Goal: Task Accomplishment & Management: Use online tool/utility

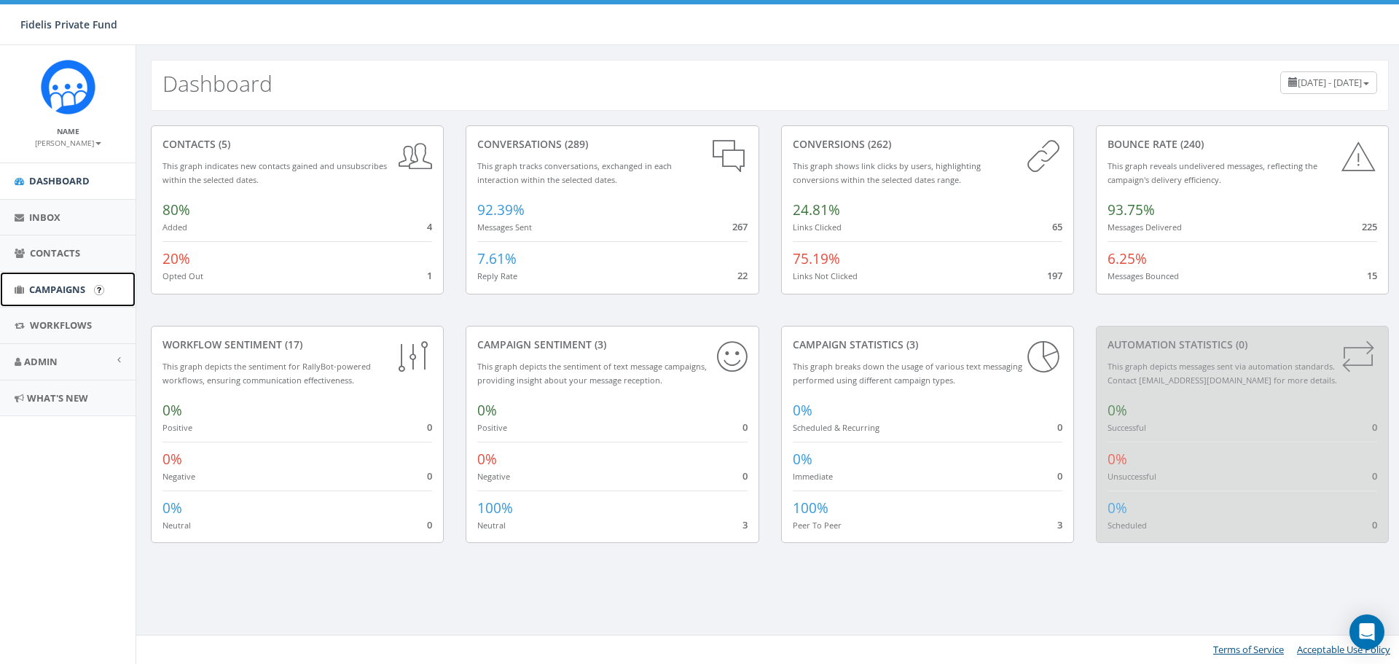
click at [54, 288] on span "Campaigns" at bounding box center [57, 289] width 56 height 13
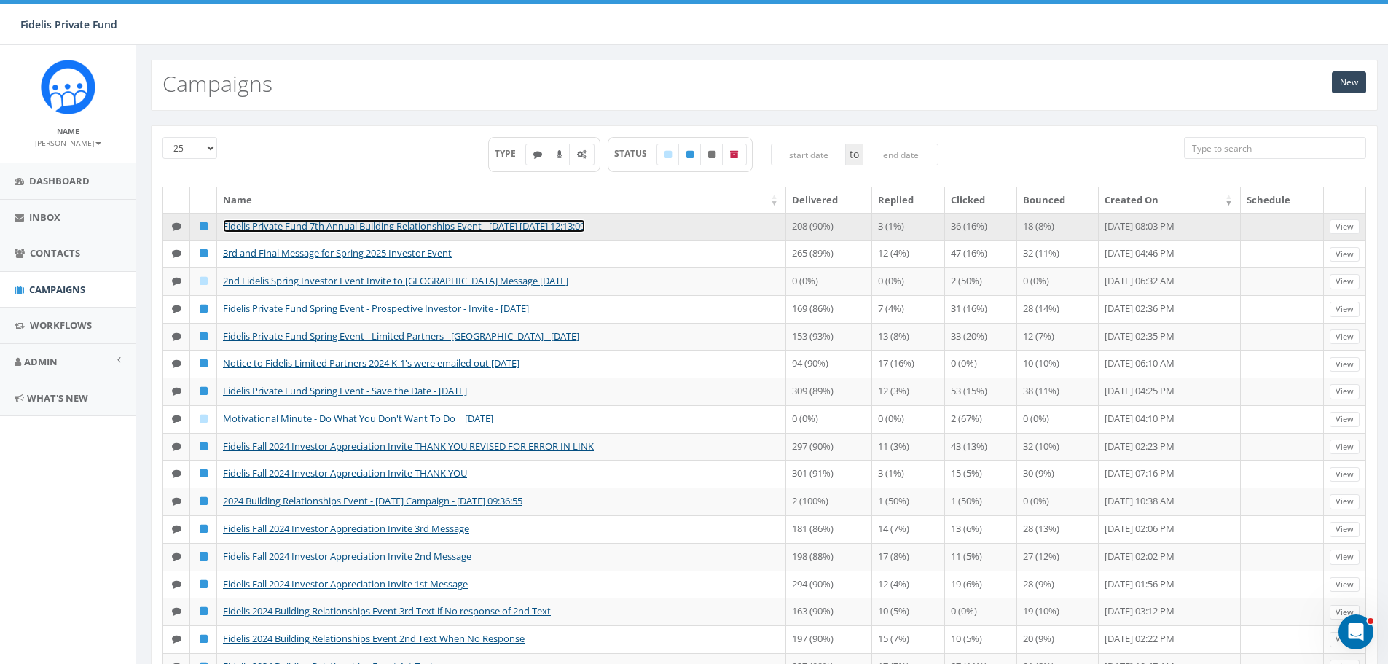
click at [402, 228] on link "Fidelis Private Fund 7th Annual Building Relationships Event - November 5th, 20…" at bounding box center [404, 225] width 362 height 13
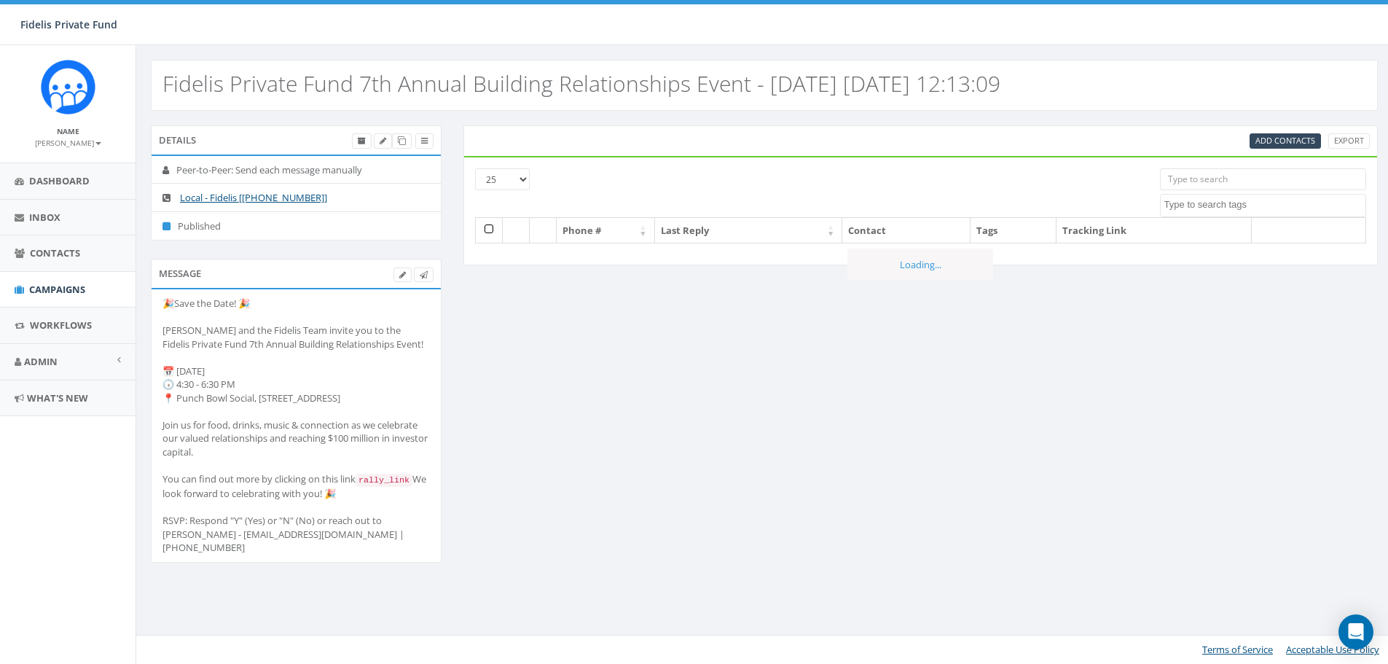
select select
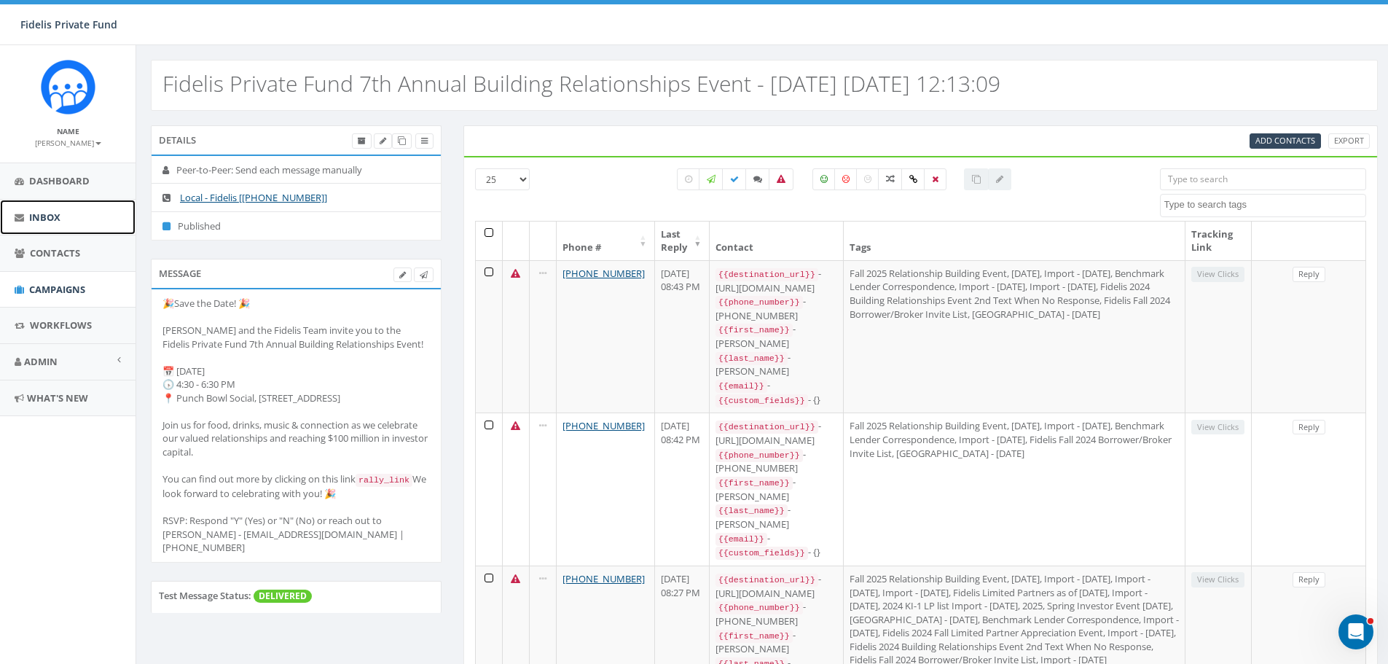
click at [49, 219] on span "Inbox" at bounding box center [44, 217] width 31 height 13
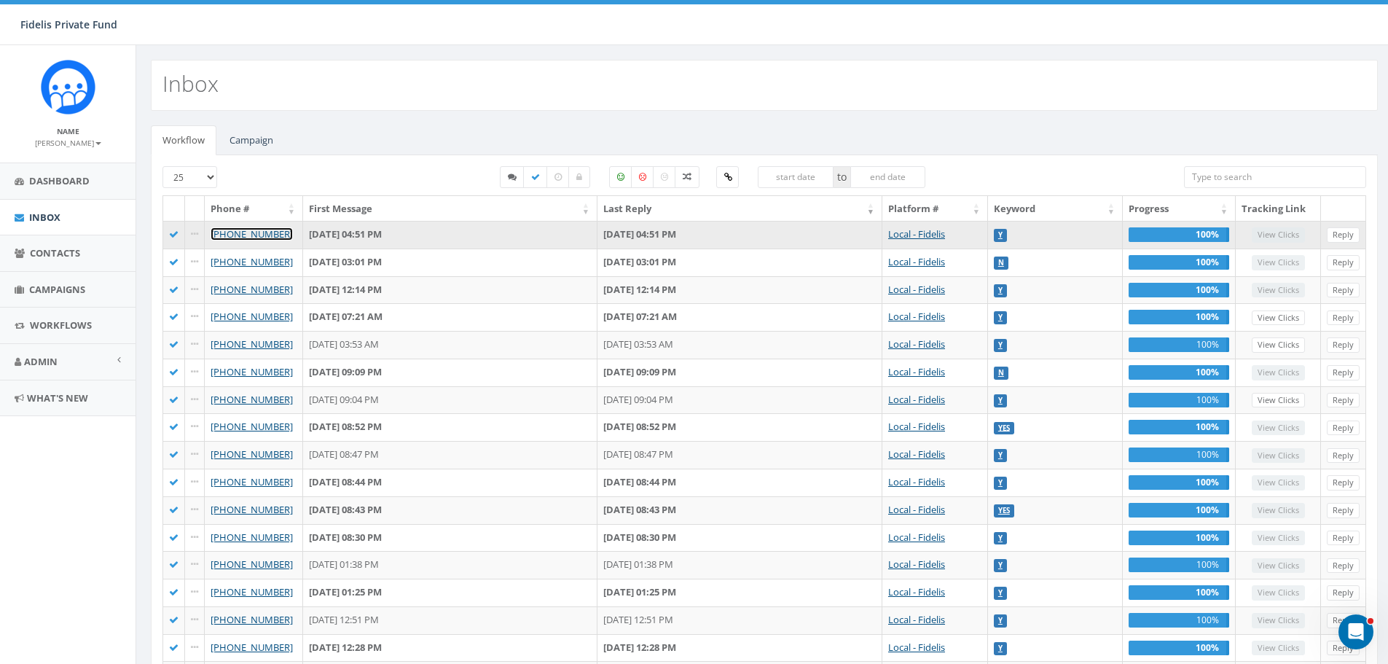
click at [250, 235] on link "[PHONE_NUMBER]" at bounding box center [252, 233] width 82 height 13
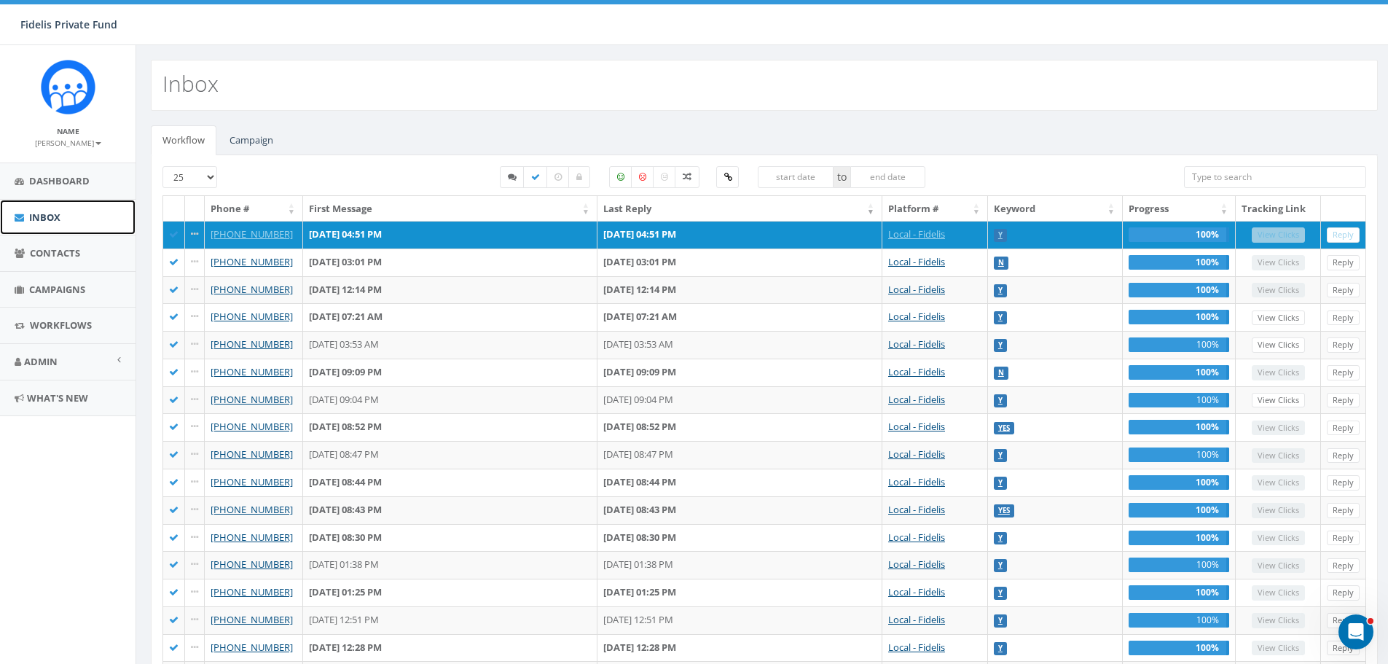
click at [36, 222] on span "Inbox" at bounding box center [44, 217] width 31 height 13
click at [73, 320] on span "Workflows" at bounding box center [61, 325] width 62 height 13
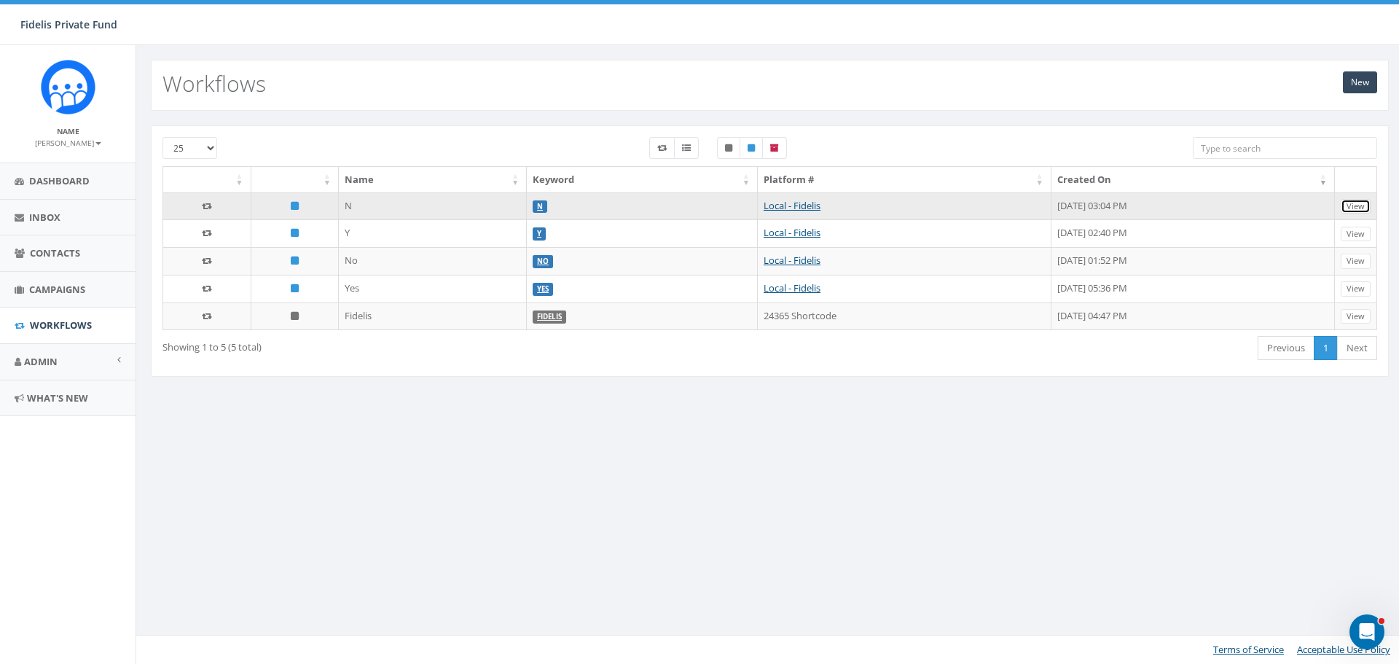
click at [1364, 206] on link "View" at bounding box center [1356, 206] width 30 height 15
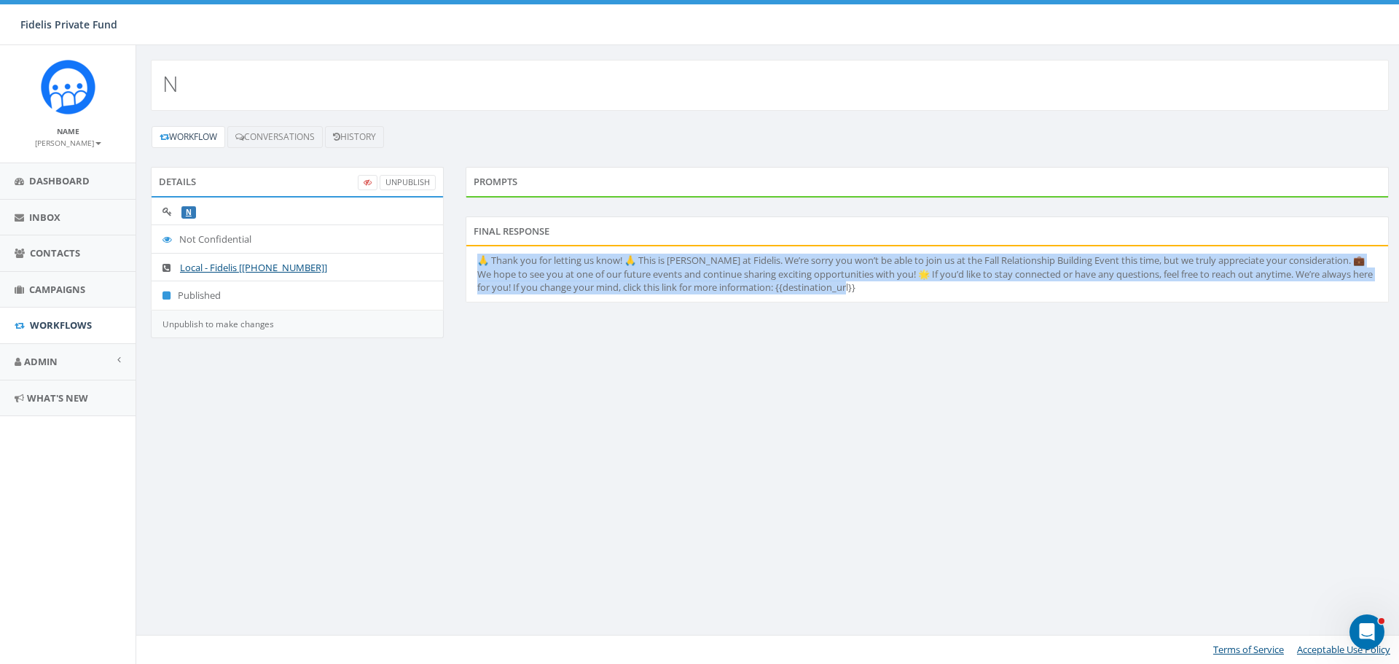
drag, startPoint x: 894, startPoint y: 294, endPoint x: 476, endPoint y: 261, distance: 418.9
click at [476, 261] on li "🙏 Thank you for letting us know! 🙏 This is John Lloyd at Fidelis. We’re sorry y…" at bounding box center [927, 273] width 922 height 55
copy li "🙏 Thank you for letting us know! 🙏 This is John Lloyd at Fidelis. We’re sorry y…"
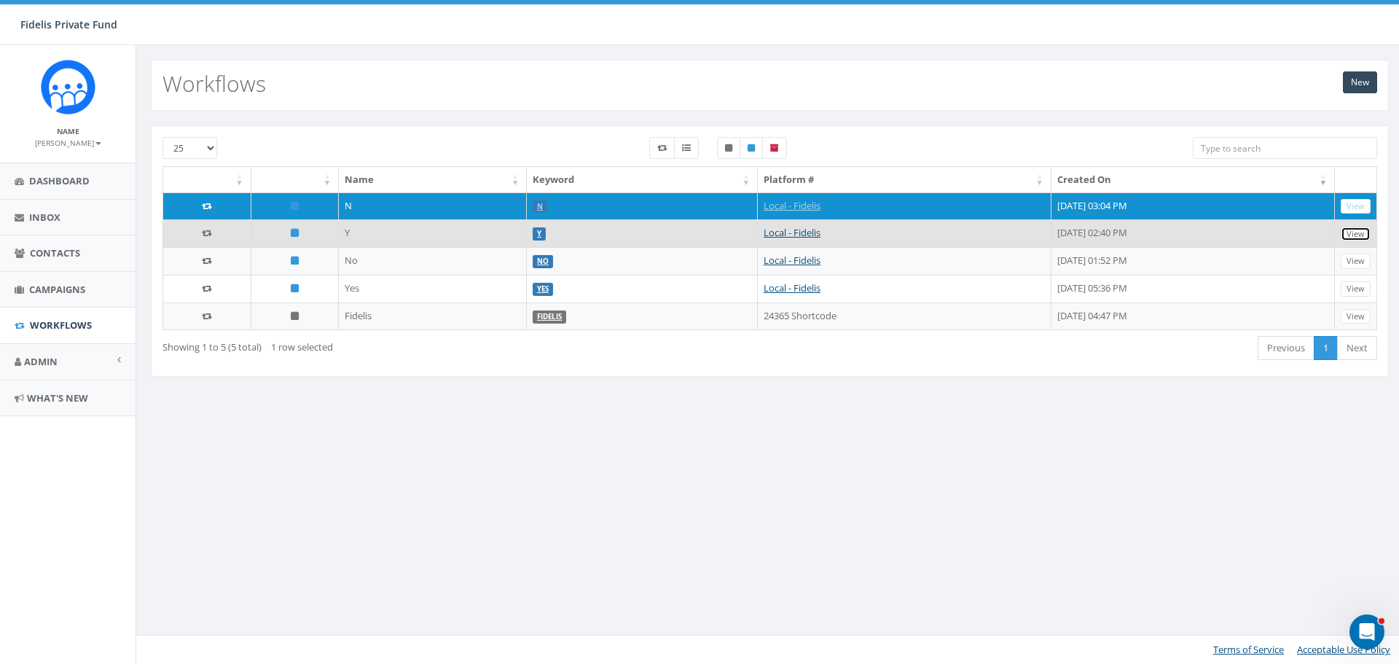
click at [1351, 237] on link "View" at bounding box center [1356, 234] width 30 height 15
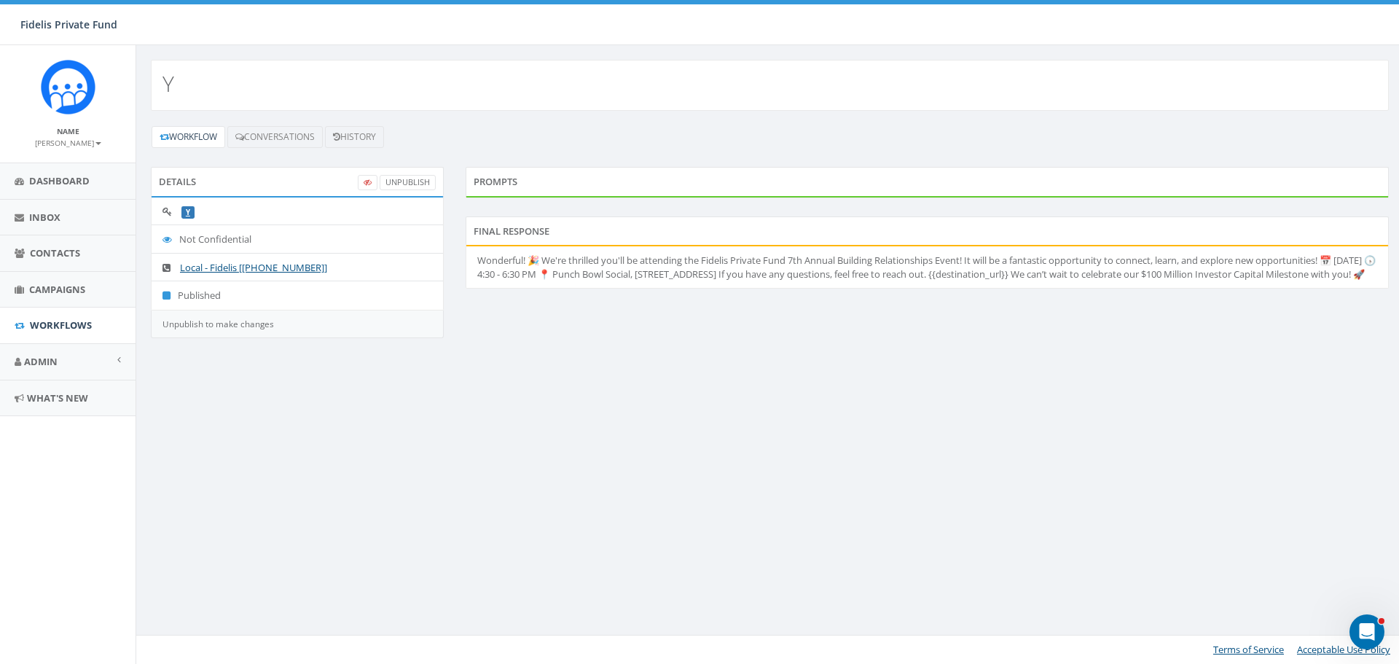
drag, startPoint x: 757, startPoint y: 291, endPoint x: 450, endPoint y: 257, distance: 307.9
click at [450, 257] on div "Details UnPublish Y Not Confidential Local - Fidelis [+1 619-369-5870] Publishe…" at bounding box center [770, 261] width 1260 height 189
click at [574, 285] on li "Wonderful! 🎉 We're thrilled you'll be attending the Fidelis Private Fund 7th An…" at bounding box center [927, 267] width 922 height 42
drag, startPoint x: 732, startPoint y: 289, endPoint x: 472, endPoint y: 259, distance: 261.9
click at [472, 259] on li "Wonderful! 🎉 We're thrilled you'll be attending the Fidelis Private Fund 7th An…" at bounding box center [927, 267] width 922 height 42
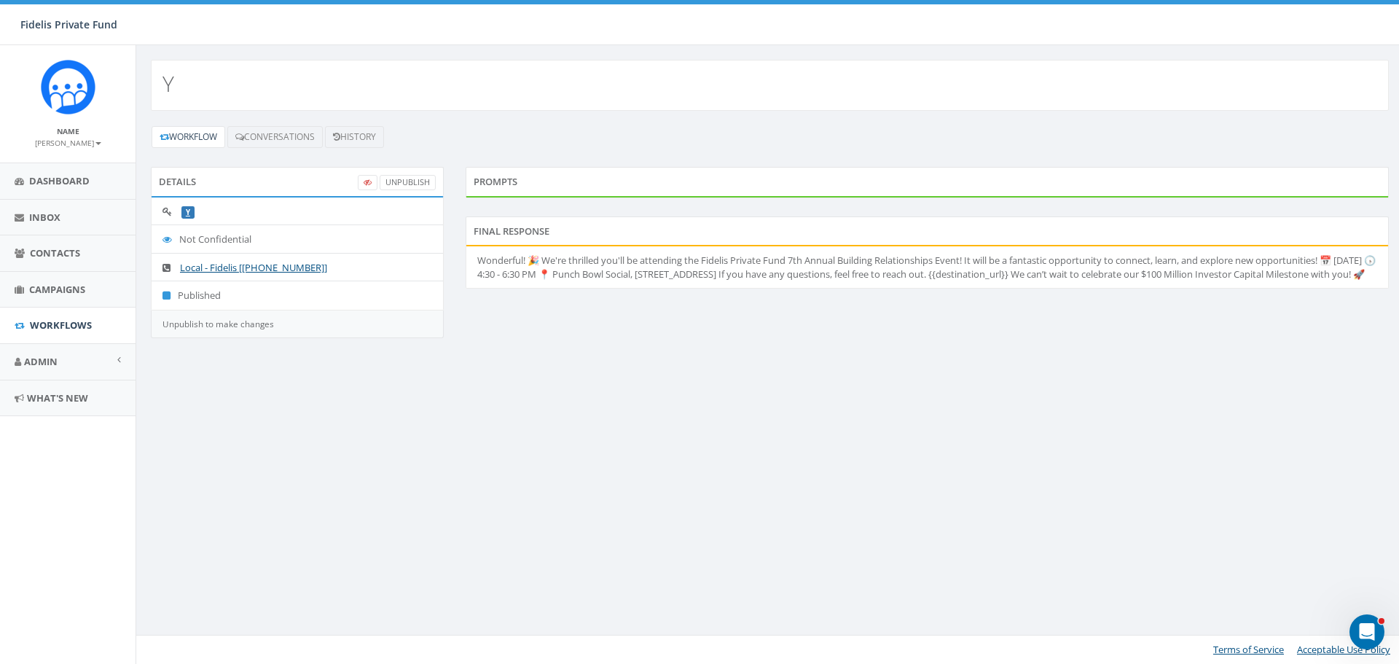
copy li "Wonderful! 🎉 We're thrilled you'll be attending the Fidelis Private Fund 7th An…"
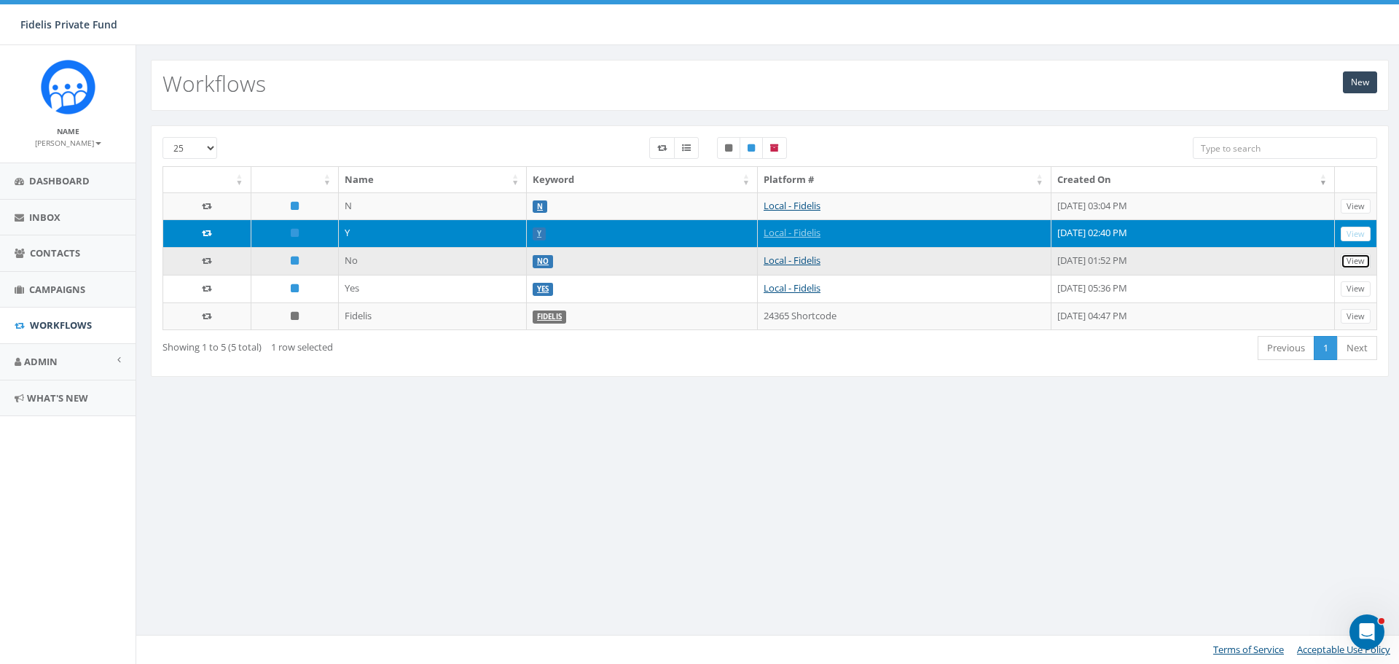
click at [1356, 262] on link "View" at bounding box center [1356, 261] width 30 height 15
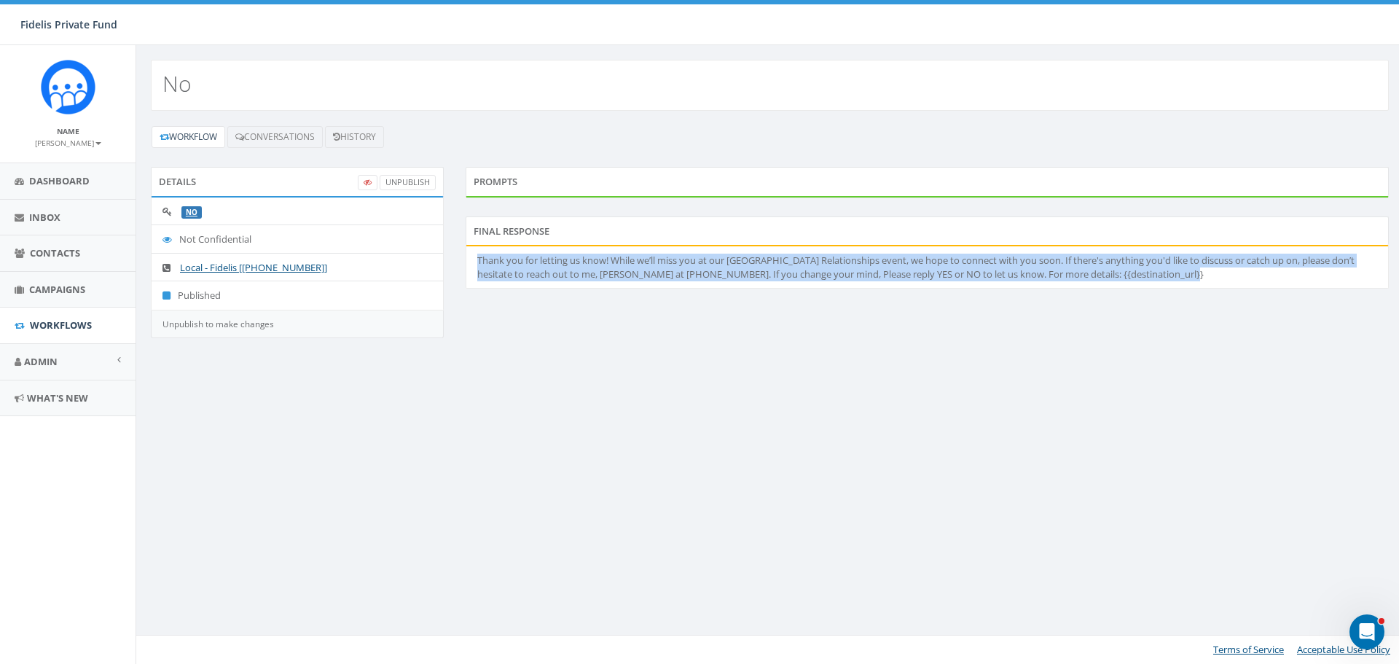
drag, startPoint x: 1193, startPoint y: 281, endPoint x: 479, endPoint y: 264, distance: 714.5
click at [479, 264] on li "Thank you for letting us know! While we’ll miss you at our Fall Fidelis Buildin…" at bounding box center [927, 267] width 922 height 42
copy li "Thank you for letting us know! While we’ll miss you at our Fall Fidelis Buildin…"
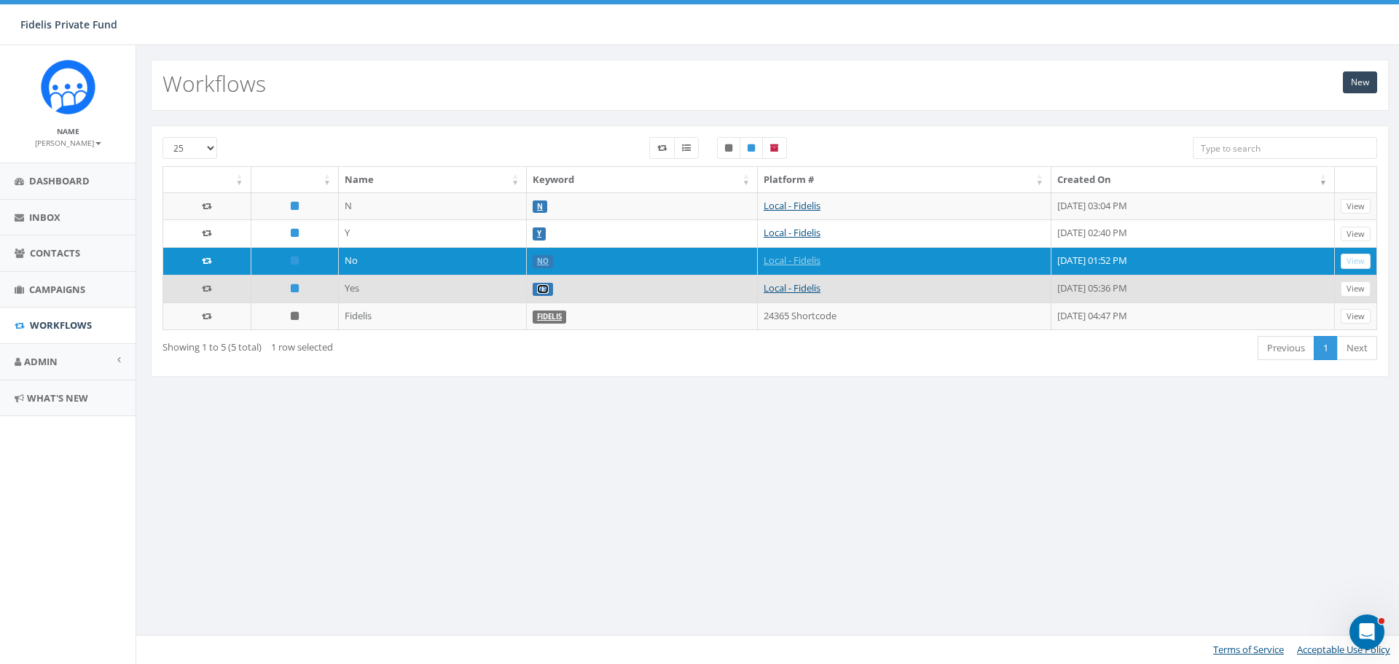
click at [537, 287] on link "YES" at bounding box center [543, 288] width 12 height 9
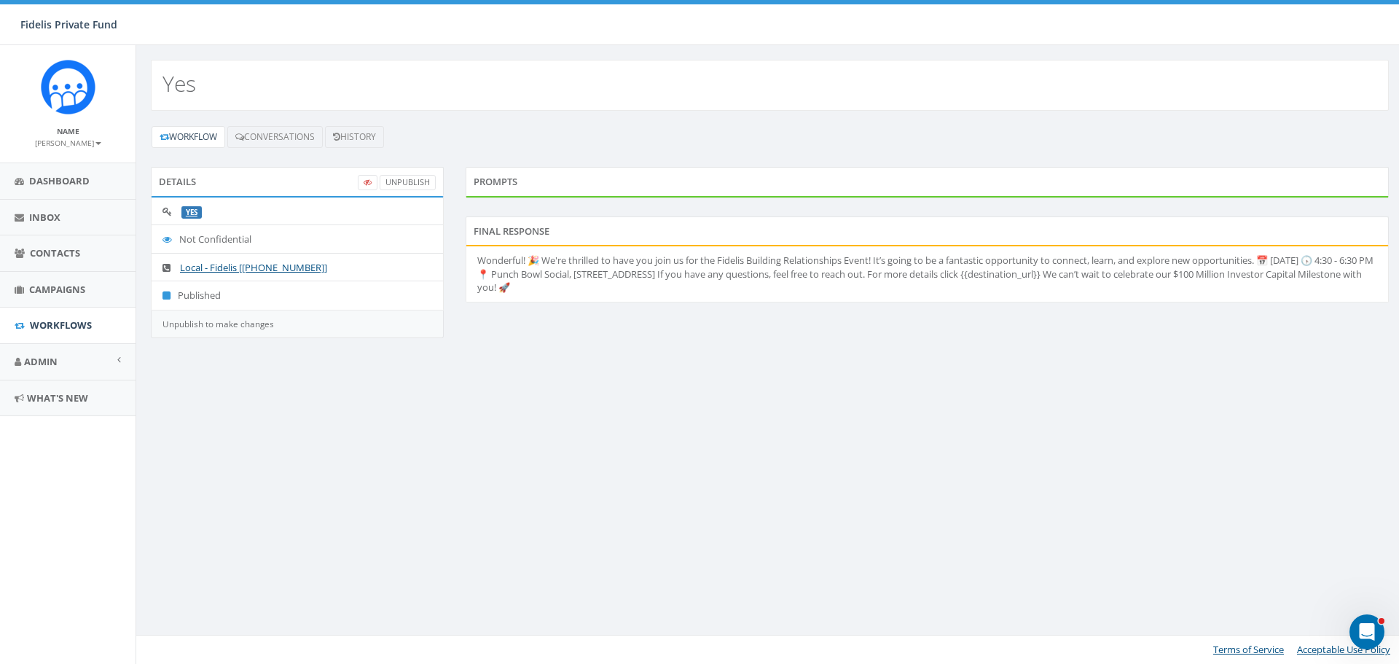
drag, startPoint x: 784, startPoint y: 290, endPoint x: 472, endPoint y: 262, distance: 314.0
click at [472, 262] on li "Wonderful! 🎉 We're thrilled to have you join us for the Fidelis Building Relati…" at bounding box center [927, 273] width 922 height 55
copy li "Wonderful! 🎉 We're thrilled to have you join us for the Fidelis Building Relati…"
